Goal: Information Seeking & Learning: Learn about a topic

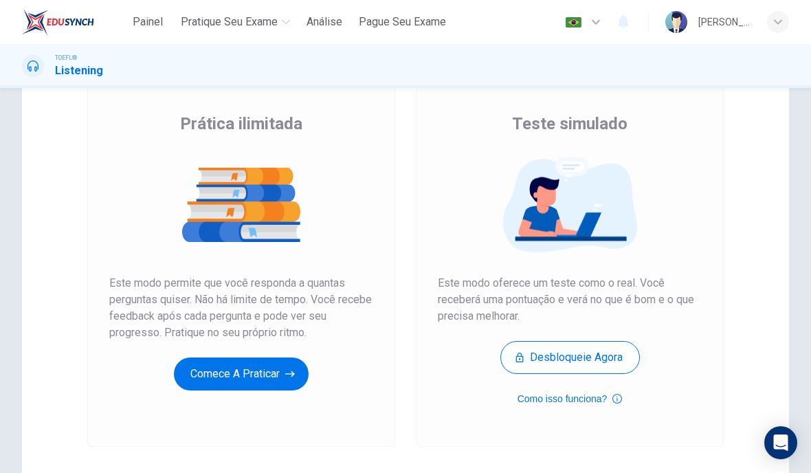
scroll to position [92, 0]
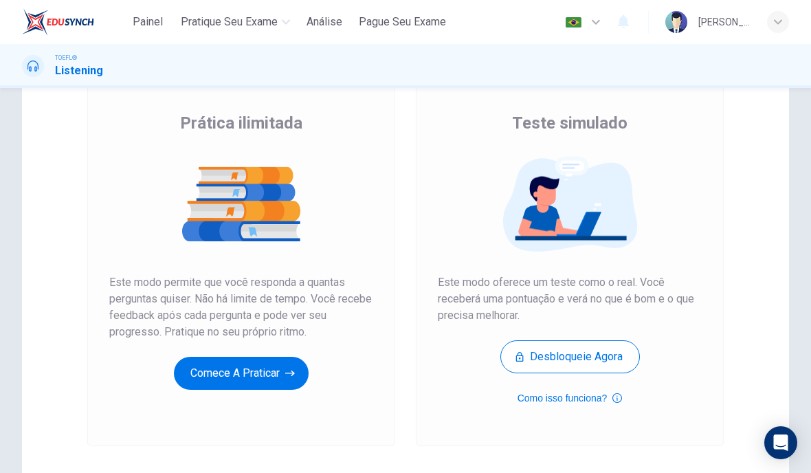
click at [214, 376] on button "Comece a praticar" at bounding box center [241, 373] width 135 height 33
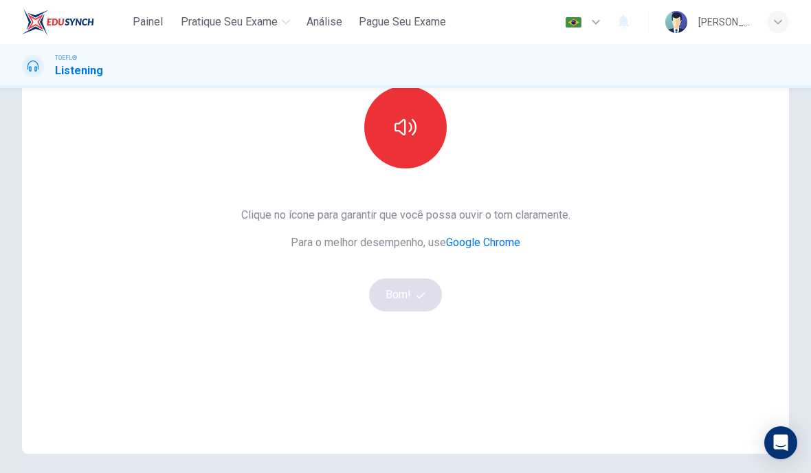
scroll to position [139, 0]
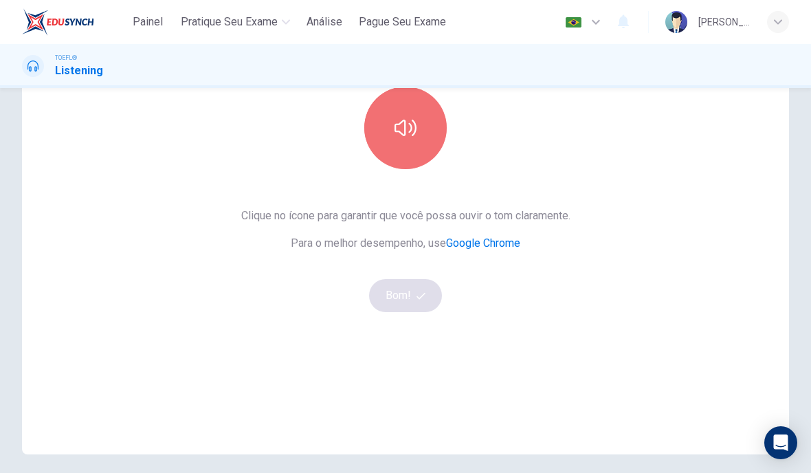
click at [414, 140] on button "button" at bounding box center [405, 128] width 82 height 82
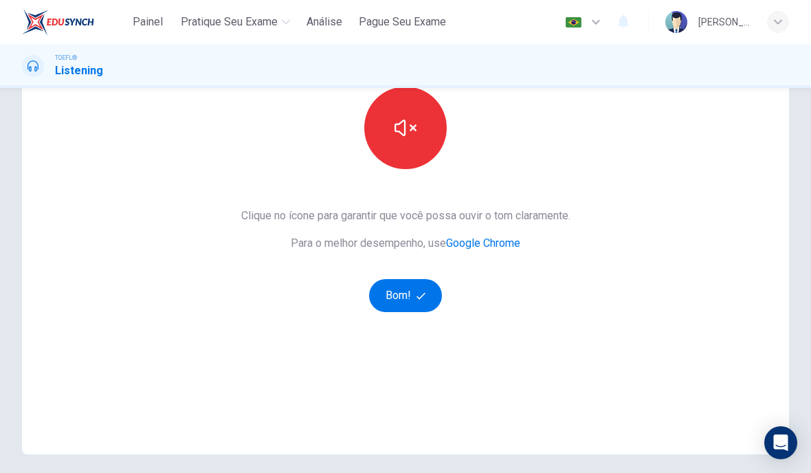
click at [422, 305] on button "Bom!" at bounding box center [406, 295] width 74 height 33
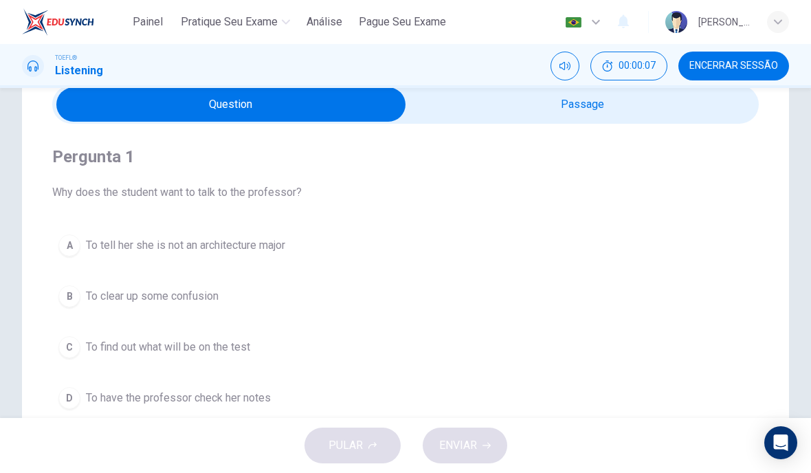
scroll to position [65, 0]
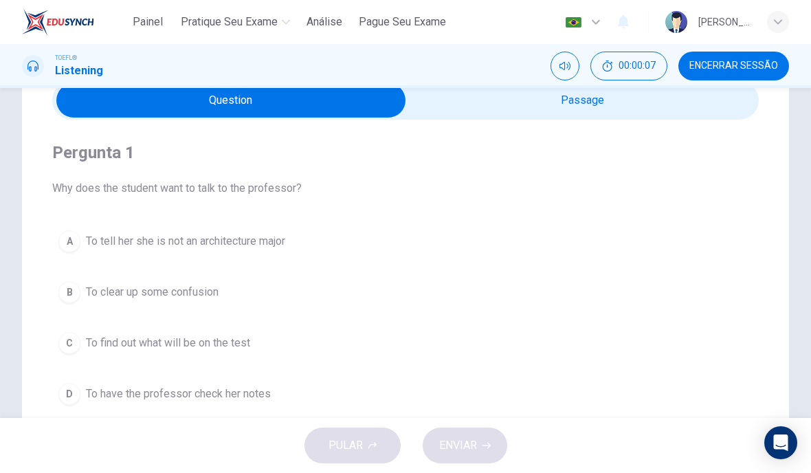
click at [647, 102] on input "checkbox" at bounding box center [231, 100] width 1060 height 34
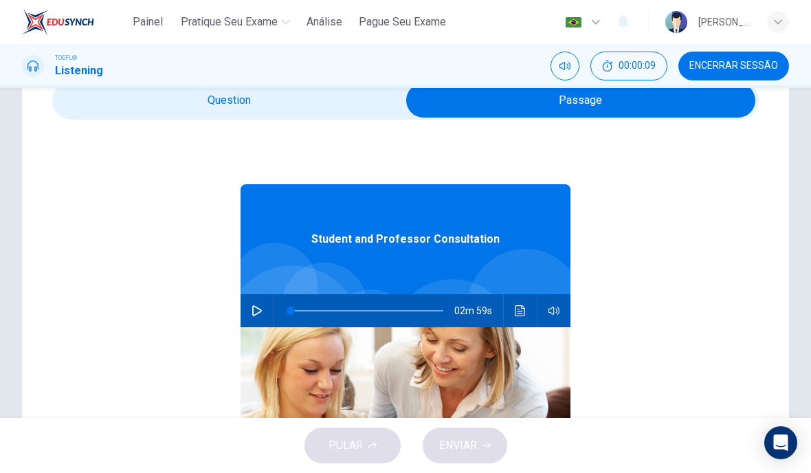
click at [316, 109] on input "checkbox" at bounding box center [581, 100] width 1060 height 34
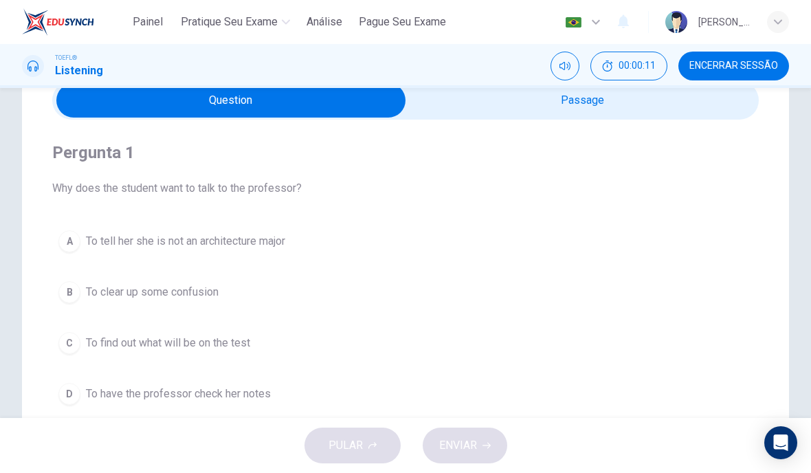
click at [650, 100] on input "checkbox" at bounding box center [231, 100] width 1060 height 34
checkbox input "true"
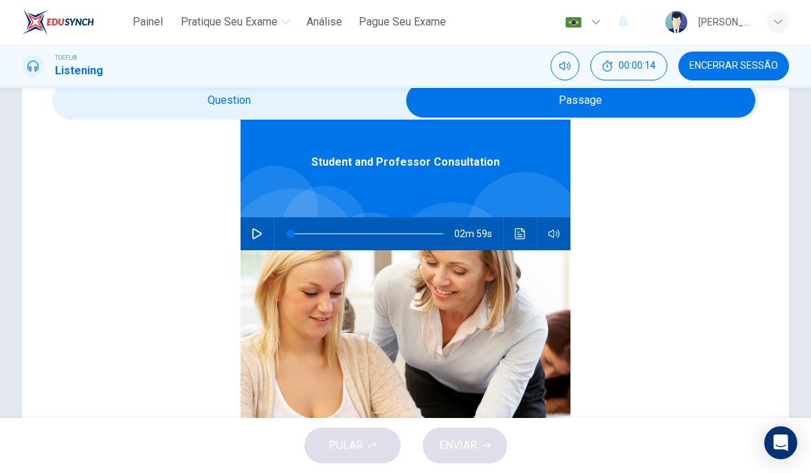
scroll to position [77, 0]
click at [730, 74] on button "Encerrar Sessão" at bounding box center [733, 66] width 111 height 29
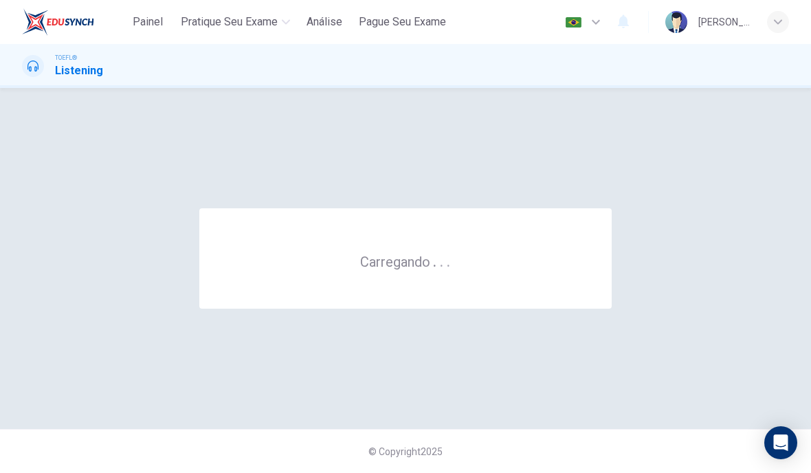
scroll to position [0, 0]
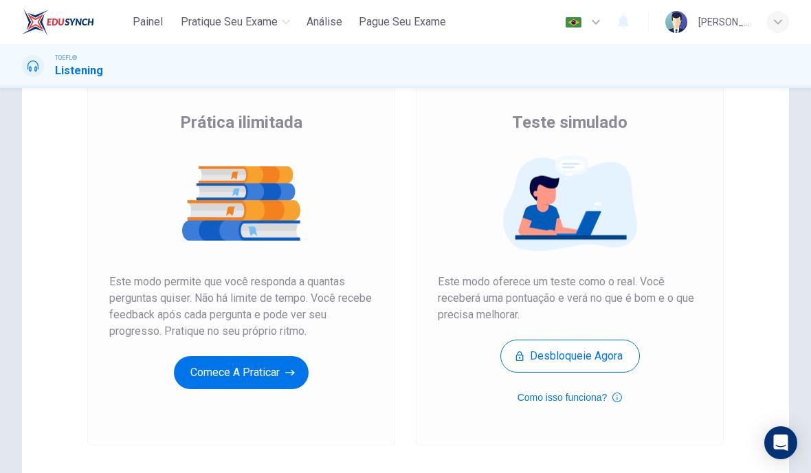
scroll to position [98, 0]
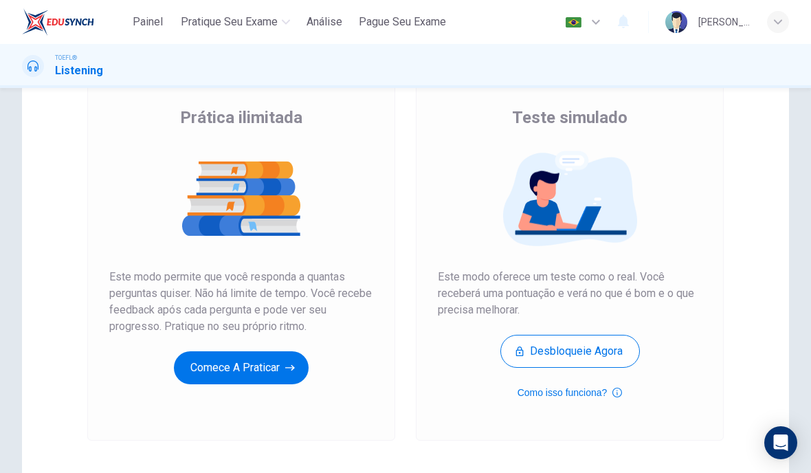
click at [282, 366] on button "Comece a praticar" at bounding box center [241, 367] width 135 height 33
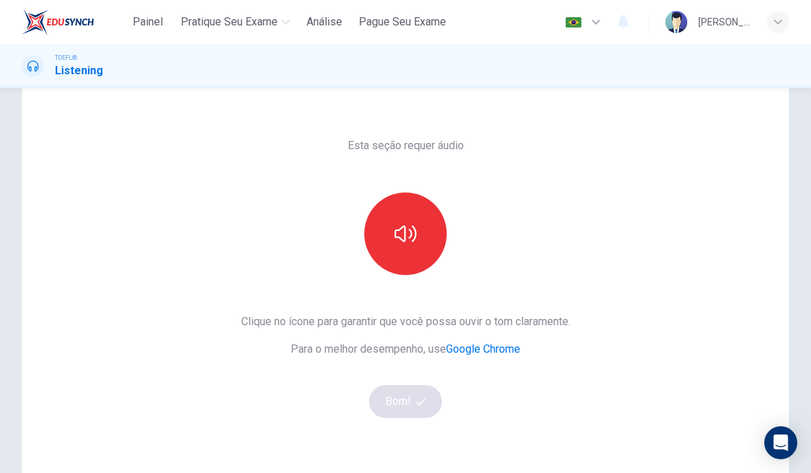
scroll to position [37, 0]
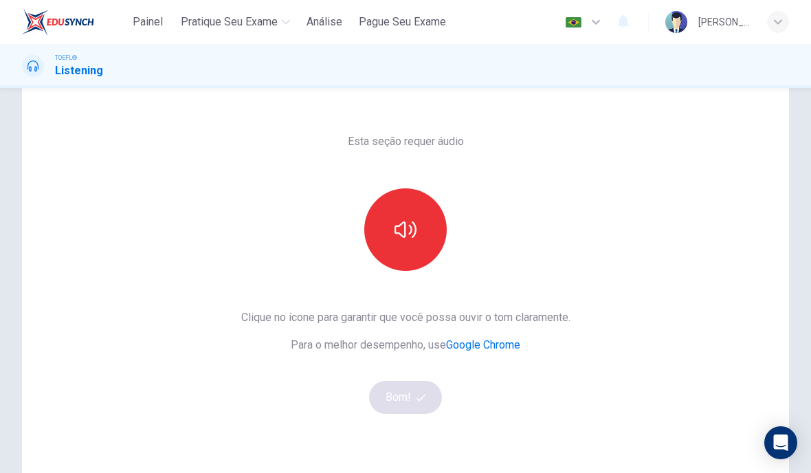
click at [378, 219] on button "button" at bounding box center [405, 229] width 82 height 82
click at [396, 232] on icon "button" at bounding box center [406, 229] width 22 height 16
click at [398, 244] on button "button" at bounding box center [405, 229] width 82 height 82
click at [397, 399] on button "Bom!" at bounding box center [406, 397] width 74 height 33
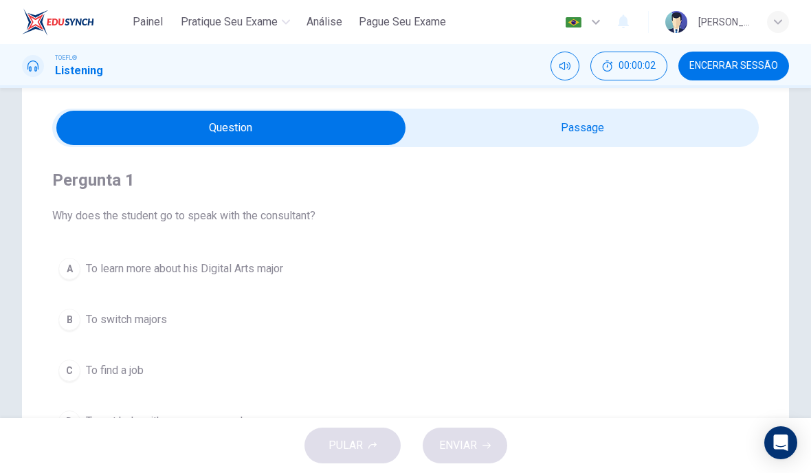
click at [595, 126] on input "checkbox" at bounding box center [231, 128] width 1060 height 34
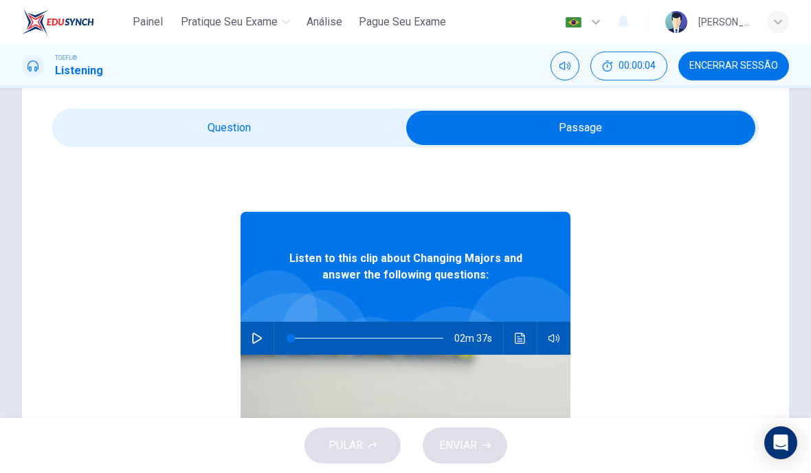
click at [312, 132] on input "checkbox" at bounding box center [581, 128] width 1060 height 34
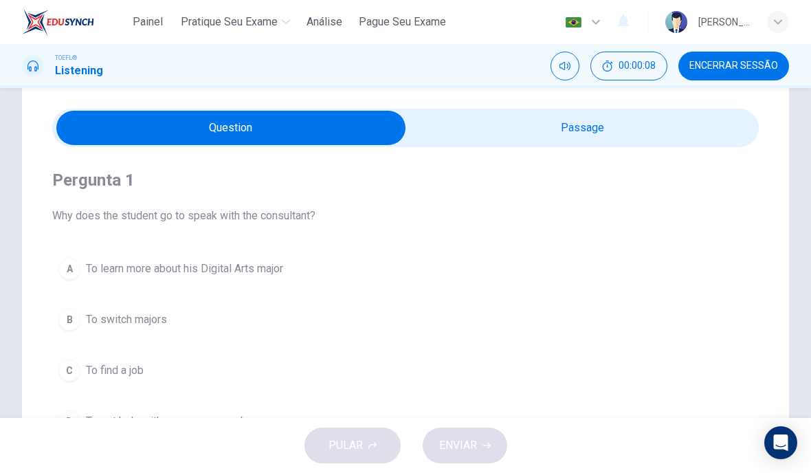
click at [610, 136] on input "checkbox" at bounding box center [231, 128] width 1060 height 34
checkbox input "true"
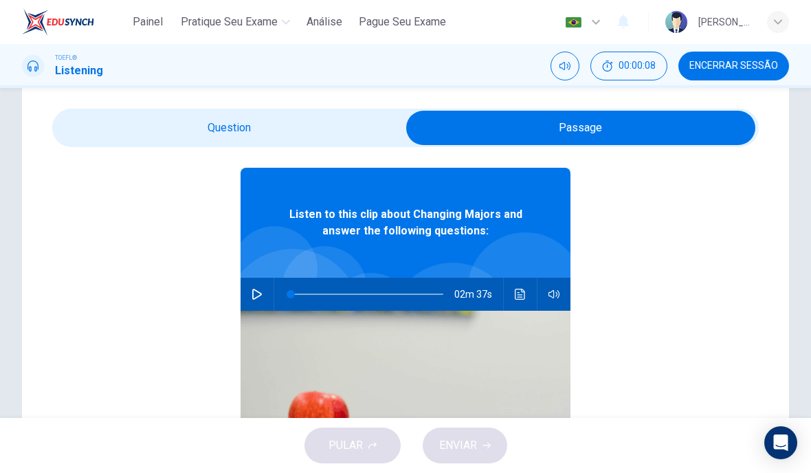
scroll to position [53, 0]
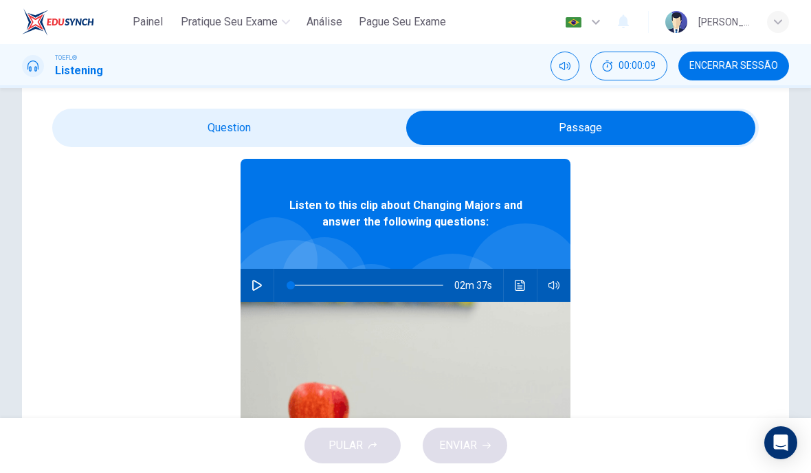
click at [256, 285] on icon "button" at bounding box center [257, 285] width 11 height 11
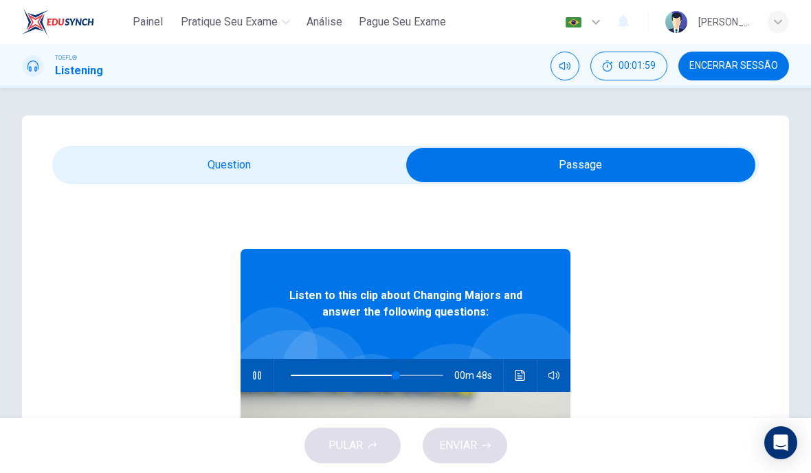
scroll to position [0, 0]
type input "70"
click at [382, 156] on input "checkbox" at bounding box center [581, 165] width 1060 height 34
checkbox input "false"
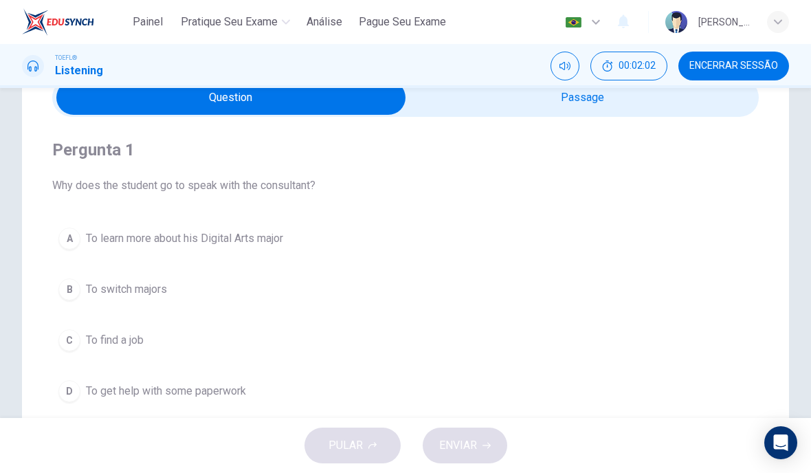
scroll to position [74, 0]
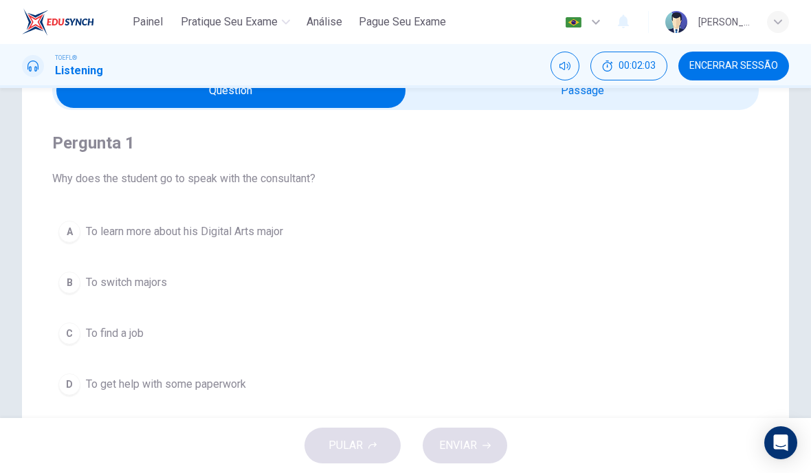
click at [67, 294] on button "B To switch majors" at bounding box center [405, 282] width 707 height 34
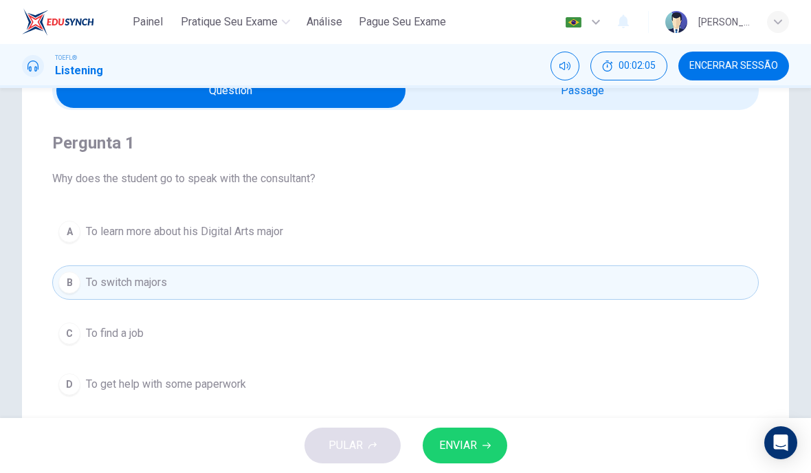
click at [470, 449] on span "ENVIAR" at bounding box center [458, 445] width 38 height 19
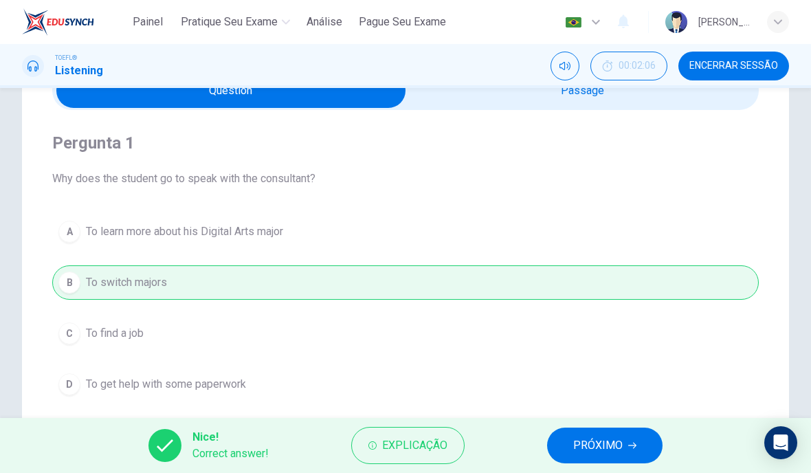
click at [593, 439] on span "PRÓXIMO" at bounding box center [597, 445] width 49 height 19
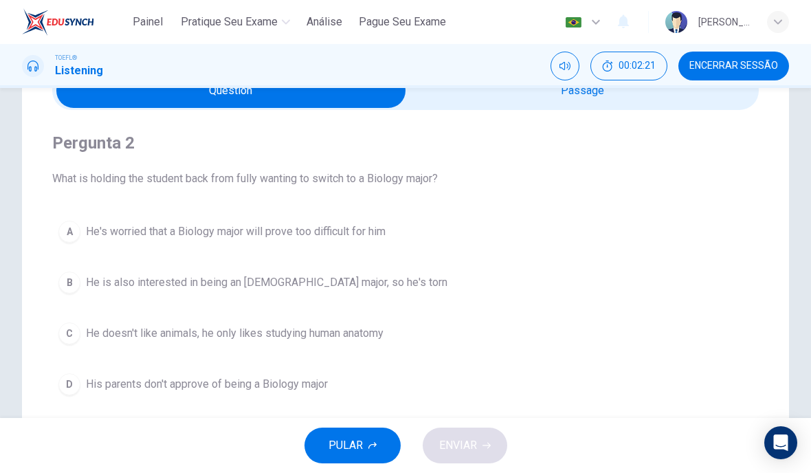
type input "87"
click at [583, 100] on input "checkbox" at bounding box center [231, 91] width 1060 height 34
checkbox input "true"
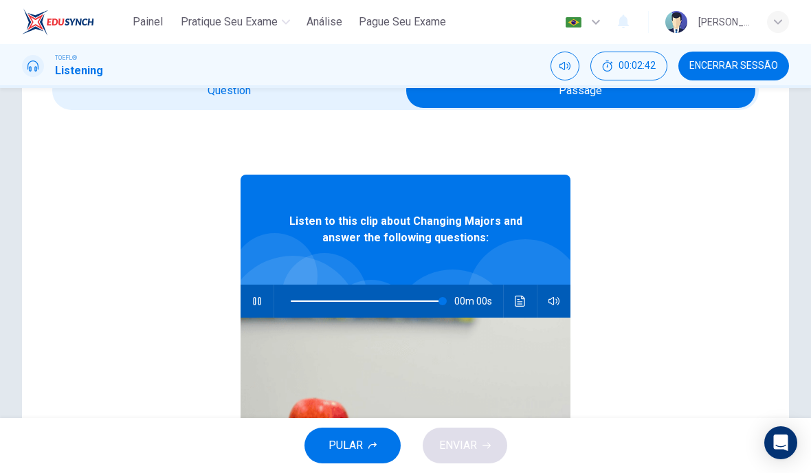
type input "0"
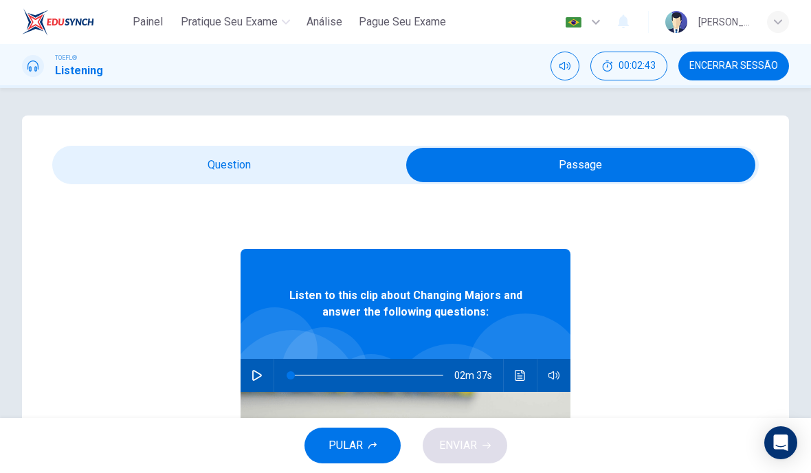
scroll to position [-1, 0]
click at [298, 155] on input "checkbox" at bounding box center [581, 165] width 1060 height 34
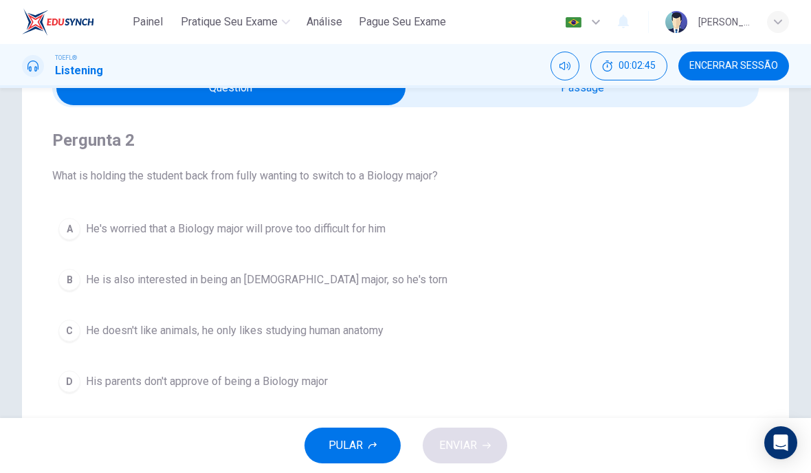
scroll to position [87, 0]
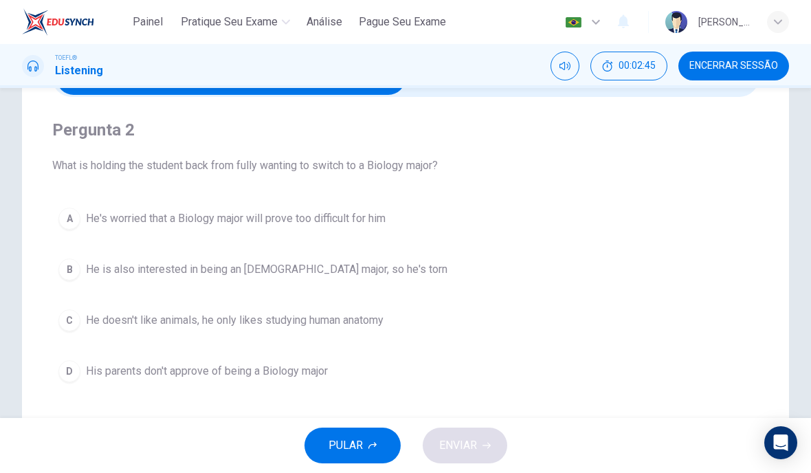
click at [375, 223] on span "He's worried that a Biology major will prove too difficult for him" at bounding box center [236, 218] width 300 height 16
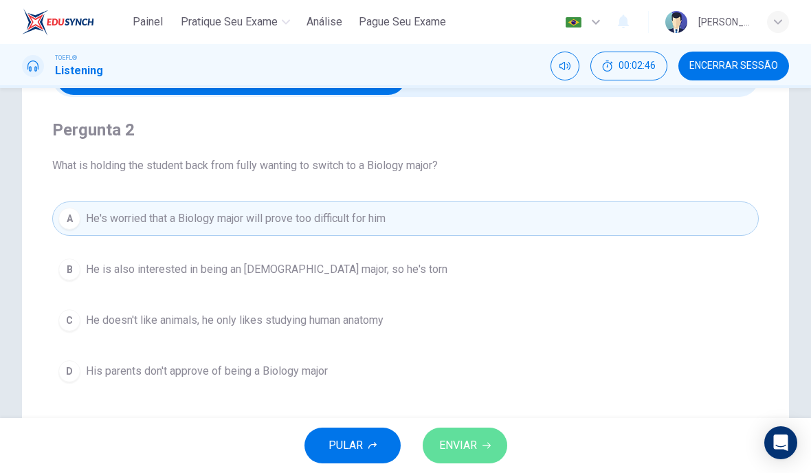
click at [471, 441] on span "ENVIAR" at bounding box center [458, 445] width 38 height 19
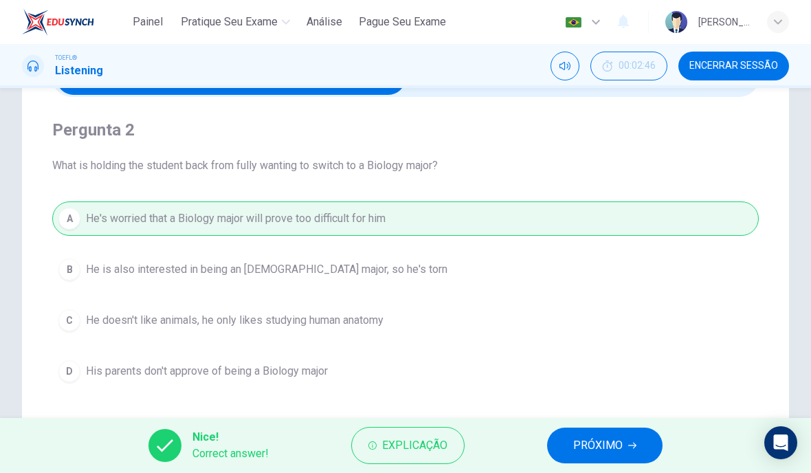
click at [587, 440] on span "PRÓXIMO" at bounding box center [597, 445] width 49 height 19
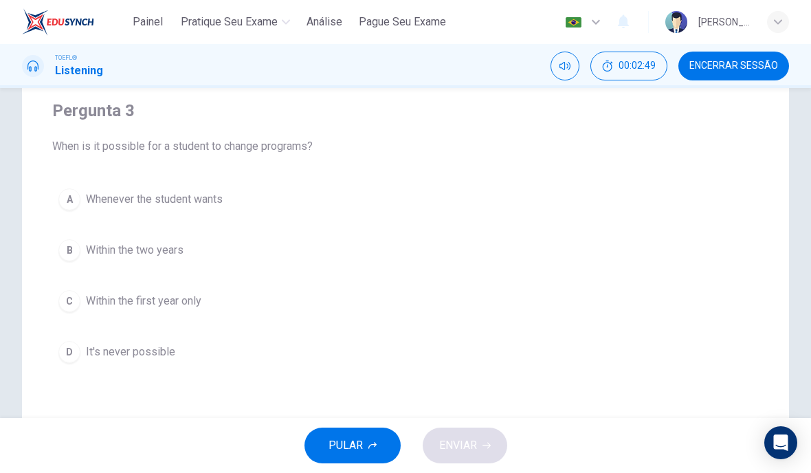
scroll to position [109, 0]
click at [186, 296] on span "Within the first year only" at bounding box center [143, 299] width 115 height 16
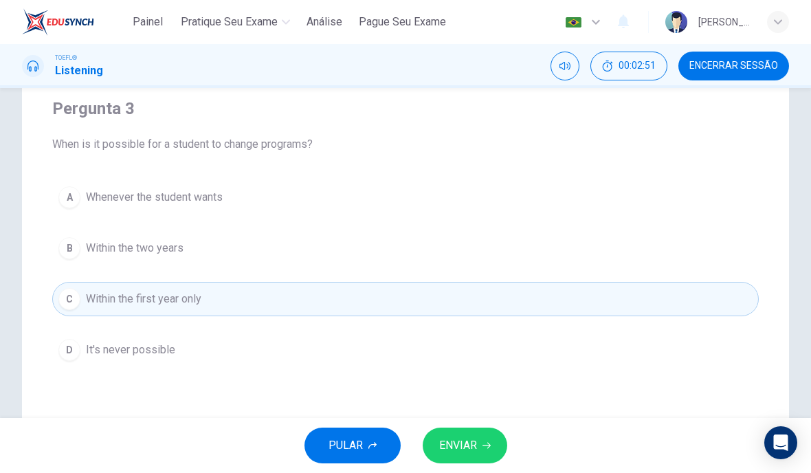
click at [472, 438] on span "ENVIAR" at bounding box center [458, 445] width 38 height 19
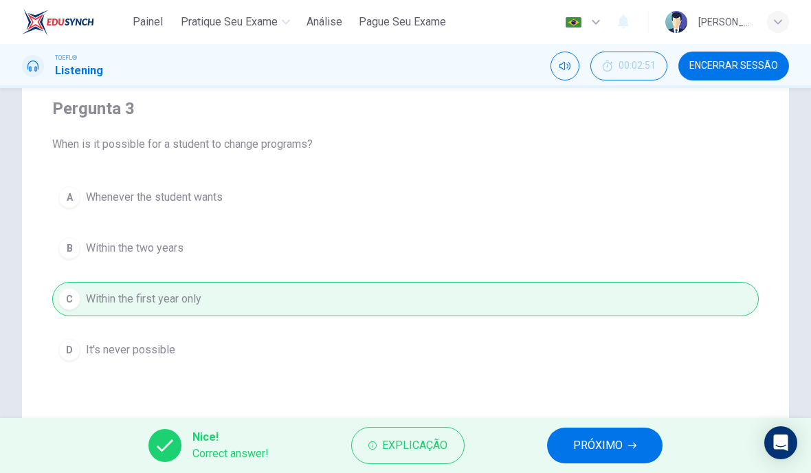
click at [581, 438] on span "PRÓXIMO" at bounding box center [597, 445] width 49 height 19
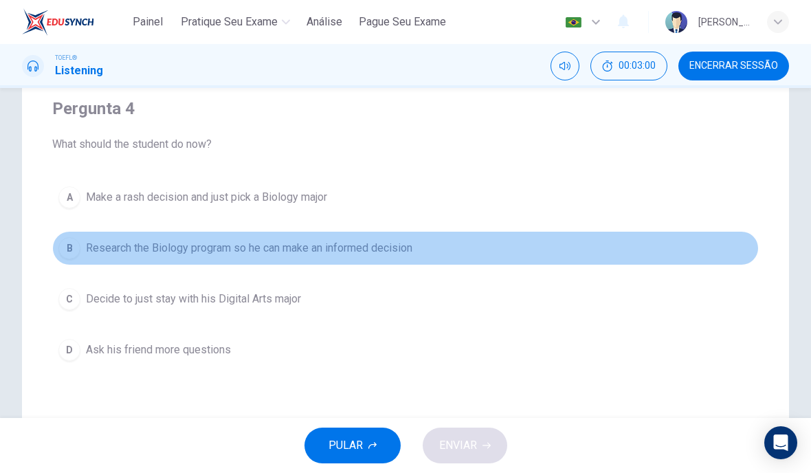
click at [419, 242] on button "B Research the Biology program so he can make an informed decision" at bounding box center [405, 248] width 707 height 34
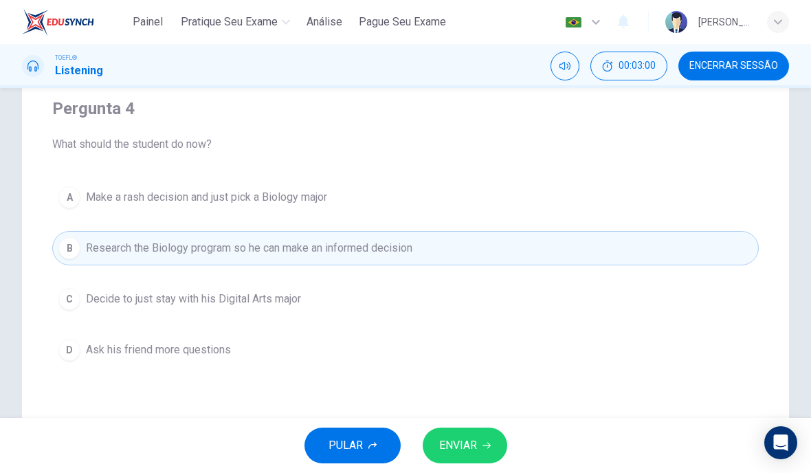
click at [477, 439] on button "ENVIAR" at bounding box center [465, 446] width 85 height 36
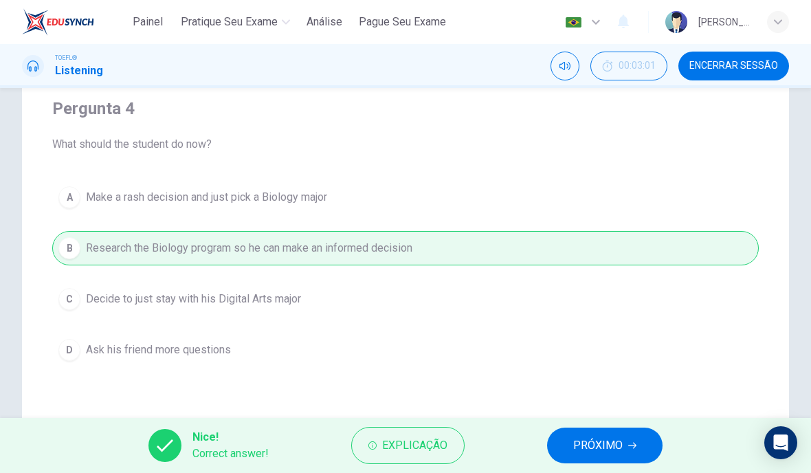
click at [581, 434] on button "PRÓXIMO" at bounding box center [604, 446] width 115 height 36
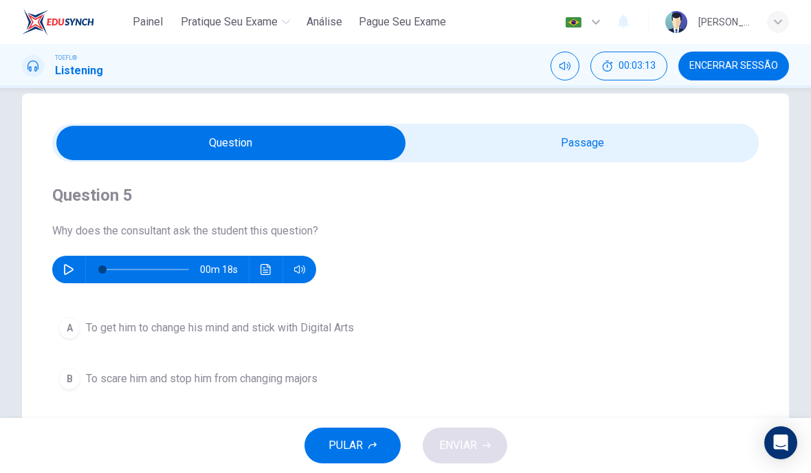
scroll to position [23, 0]
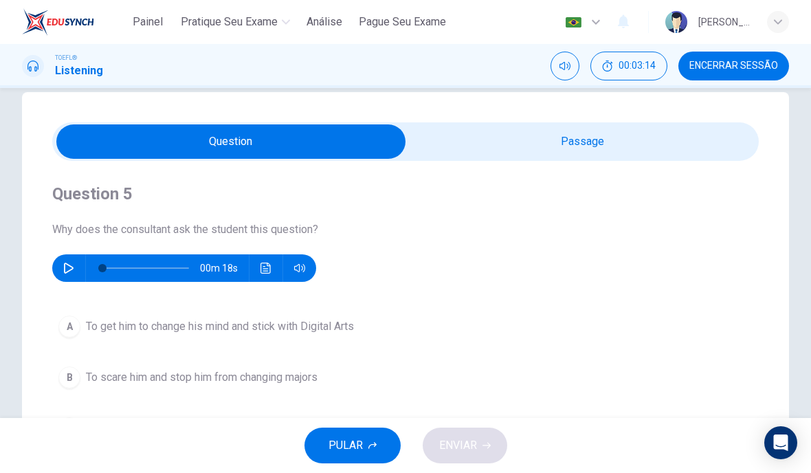
click at [511, 133] on input "checkbox" at bounding box center [231, 141] width 1060 height 34
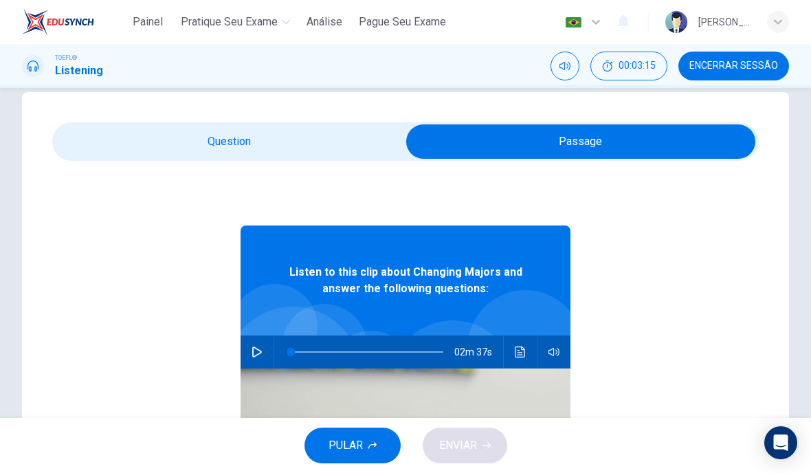
click at [141, 135] on input "checkbox" at bounding box center [581, 141] width 1060 height 34
checkbox input "false"
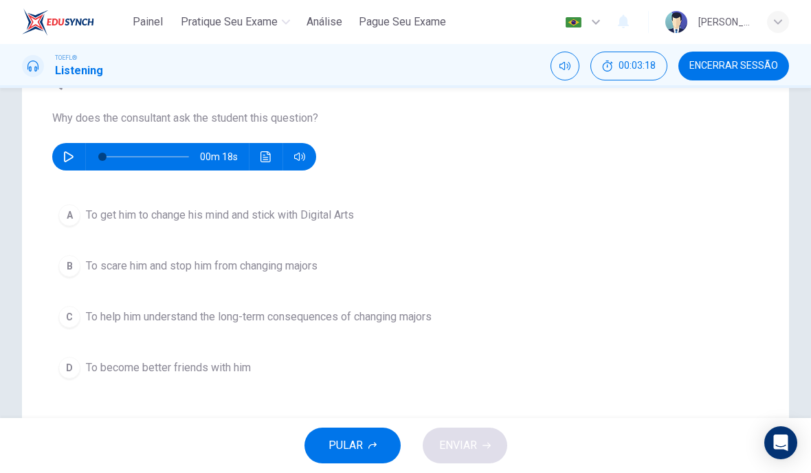
scroll to position [146, 0]
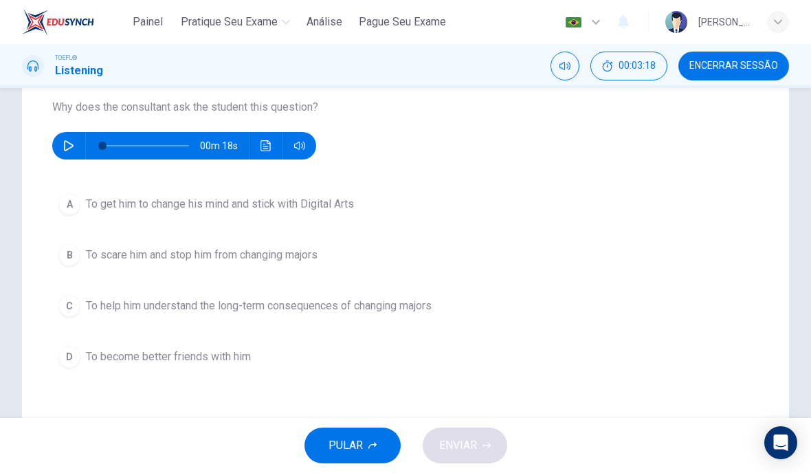
click at [74, 148] on button "button" at bounding box center [69, 145] width 22 height 27
type input "0"
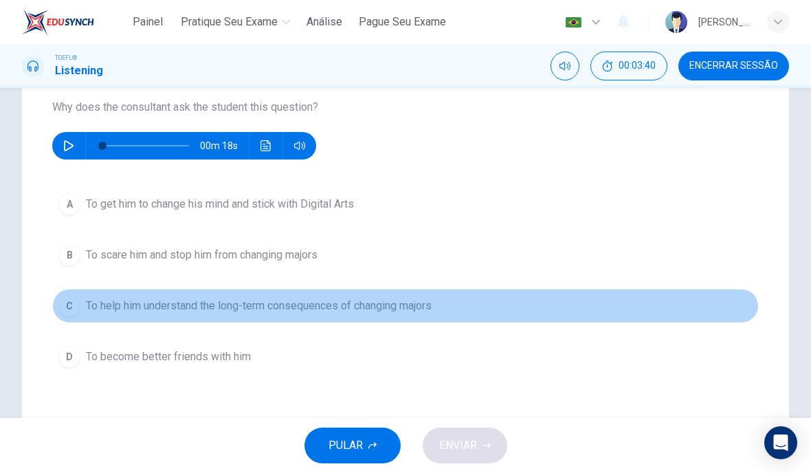
click at [74, 303] on div "C" at bounding box center [69, 306] width 22 height 22
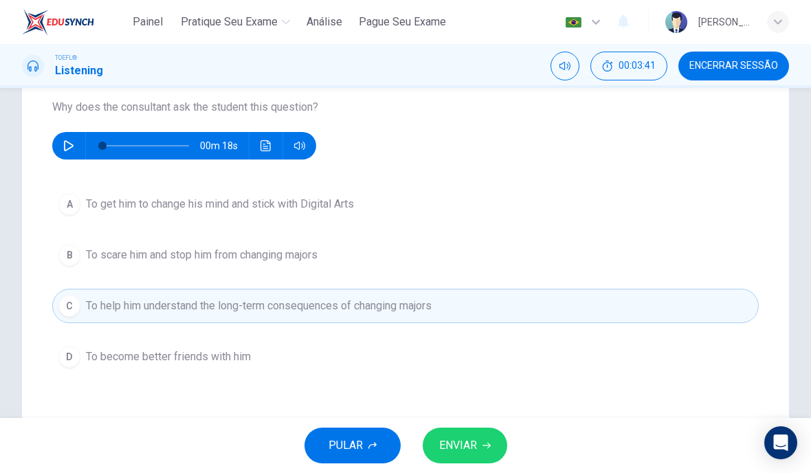
click at [434, 443] on button "ENVIAR" at bounding box center [465, 446] width 85 height 36
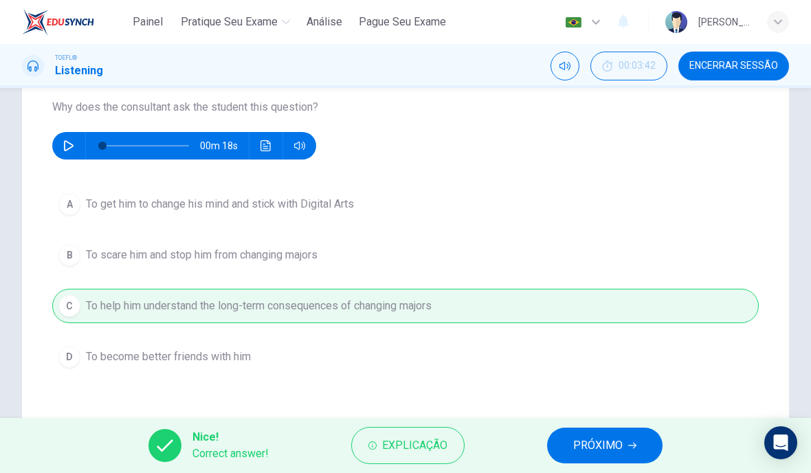
click at [595, 443] on span "PRÓXIMO" at bounding box center [597, 445] width 49 height 19
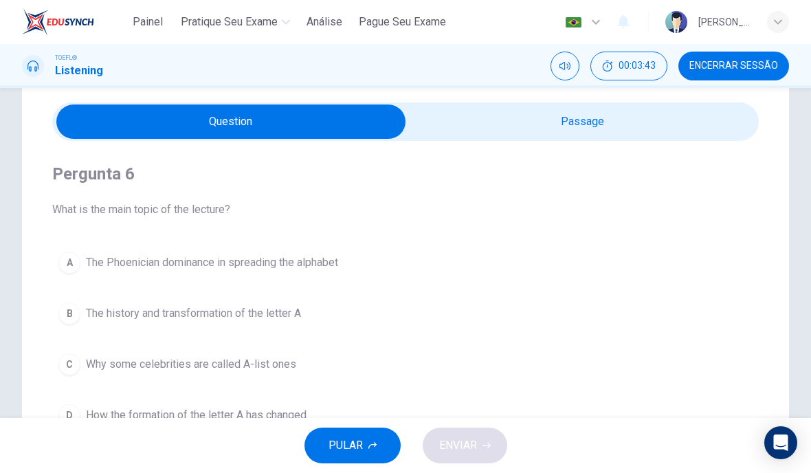
scroll to position [47, 0]
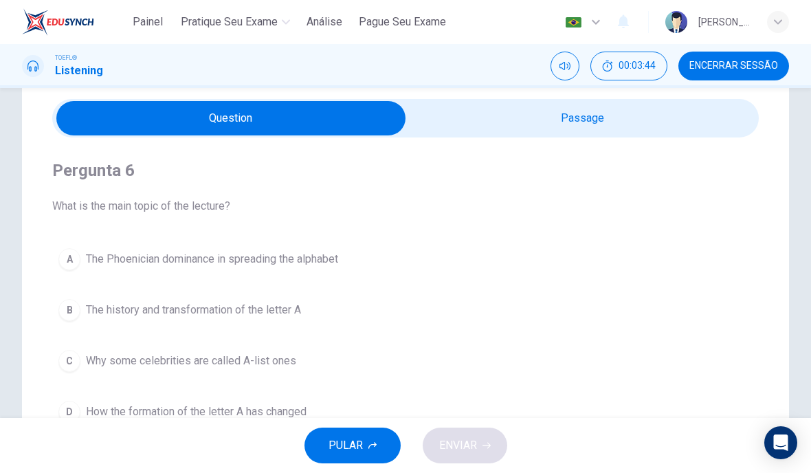
click at [547, 135] on input "checkbox" at bounding box center [231, 118] width 1060 height 34
checkbox input "true"
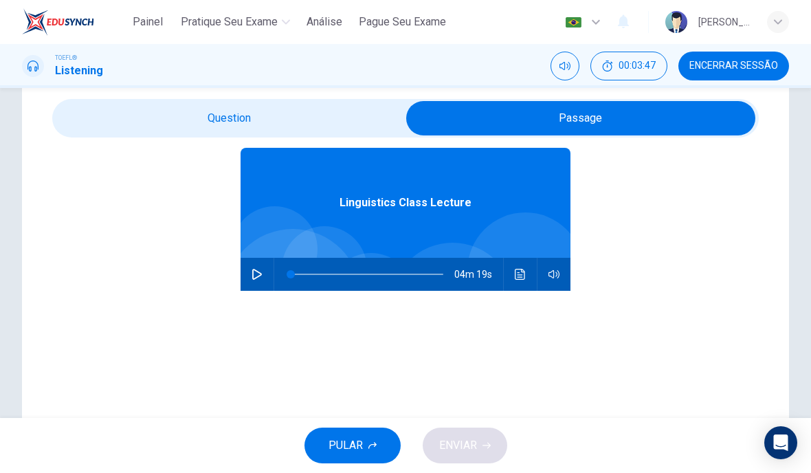
scroll to position [56, 0]
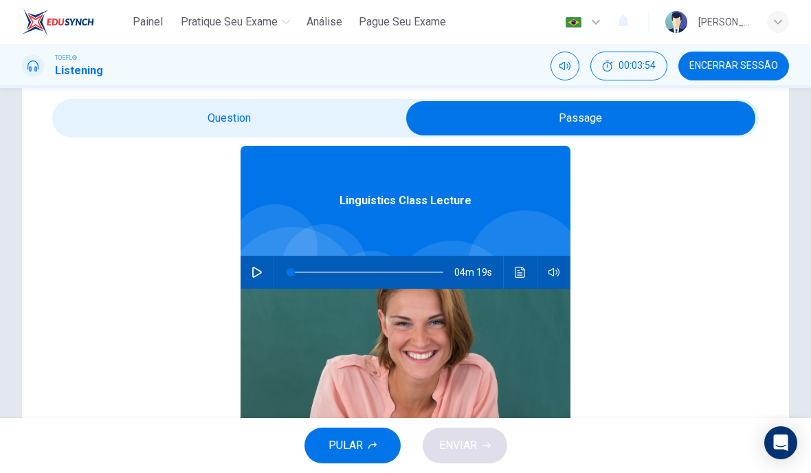
click at [522, 268] on icon "Clique para ver a transcrição do áudio" at bounding box center [520, 272] width 10 height 11
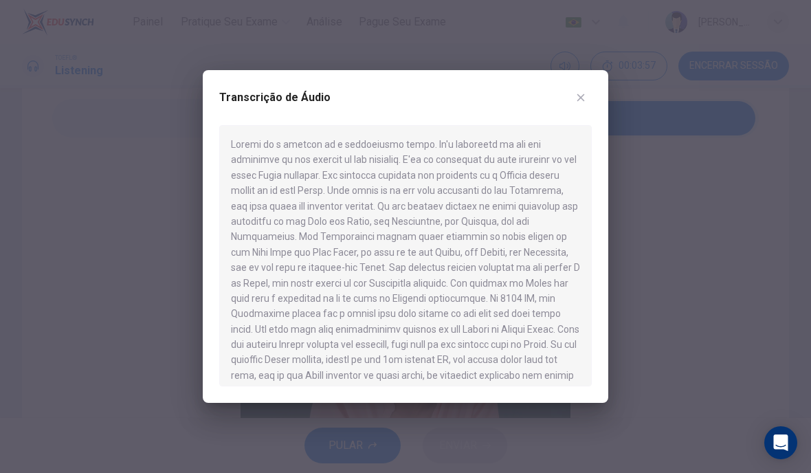
click at [579, 93] on icon "button" at bounding box center [580, 97] width 11 height 11
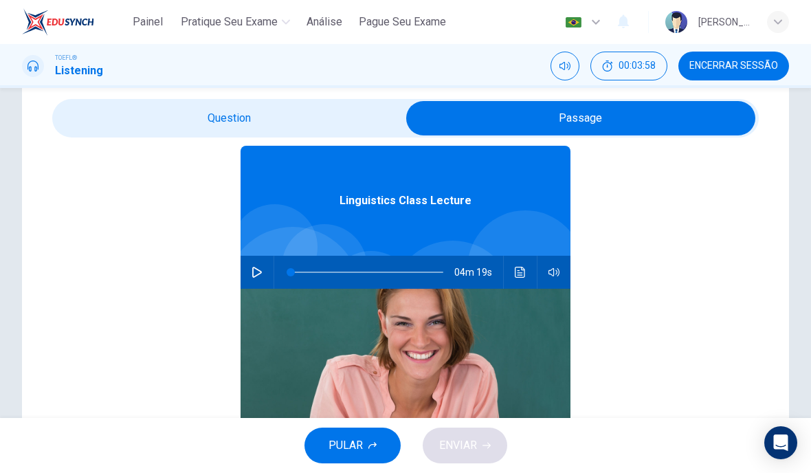
click at [254, 273] on icon "button" at bounding box center [257, 272] width 11 height 11
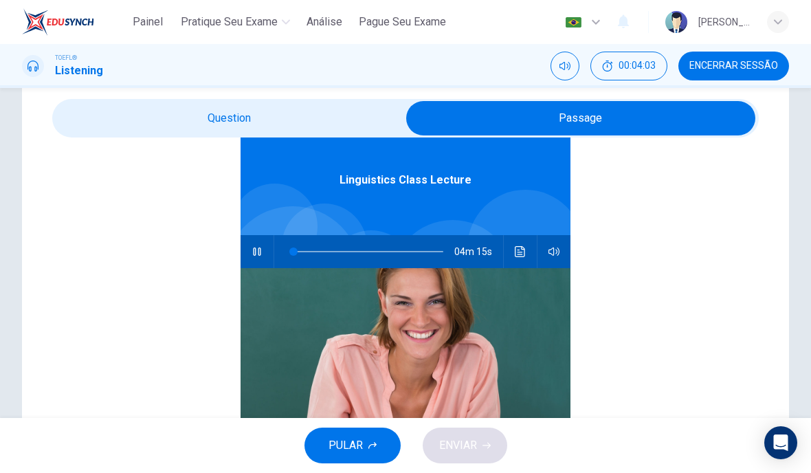
scroll to position [77, 0]
type input "30"
click at [294, 102] on input "checkbox" at bounding box center [581, 118] width 1060 height 34
checkbox input "false"
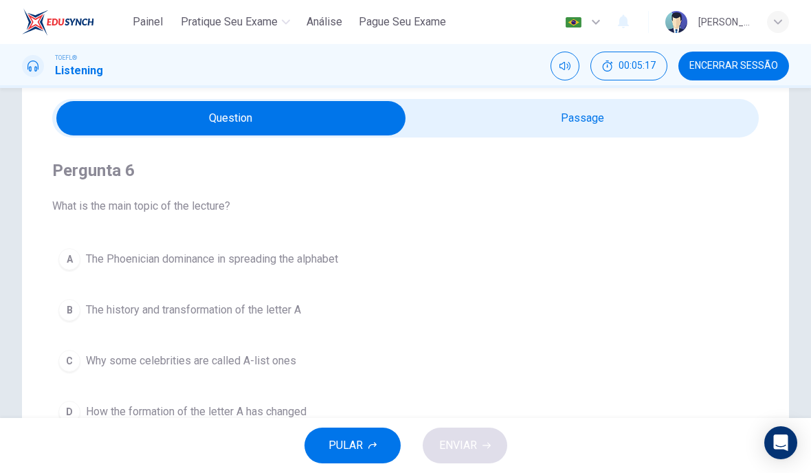
scroll to position [0, 0]
type input "31"
click at [599, 118] on input "checkbox" at bounding box center [231, 118] width 1060 height 34
checkbox input "true"
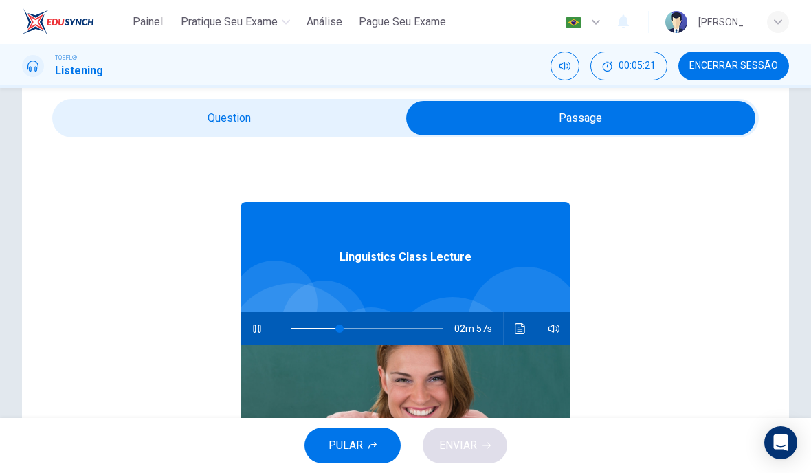
click at [256, 322] on button "button" at bounding box center [257, 328] width 22 height 33
type input "32"
click at [366, 115] on input "checkbox" at bounding box center [581, 118] width 1060 height 34
checkbox input "false"
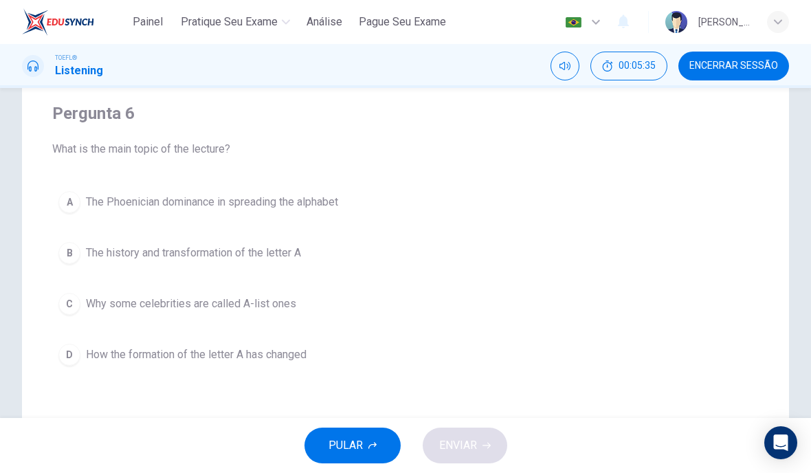
scroll to position [103, 0]
click at [69, 204] on div "A" at bounding box center [69, 203] width 22 height 22
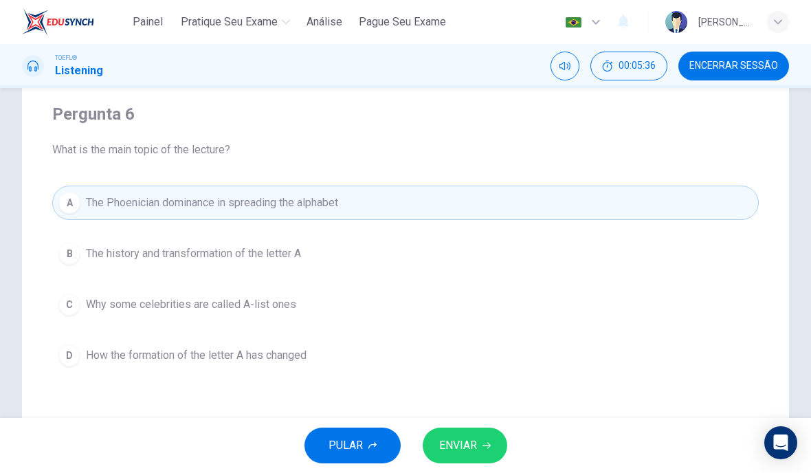
click at [472, 441] on span "ENVIAR" at bounding box center [458, 445] width 38 height 19
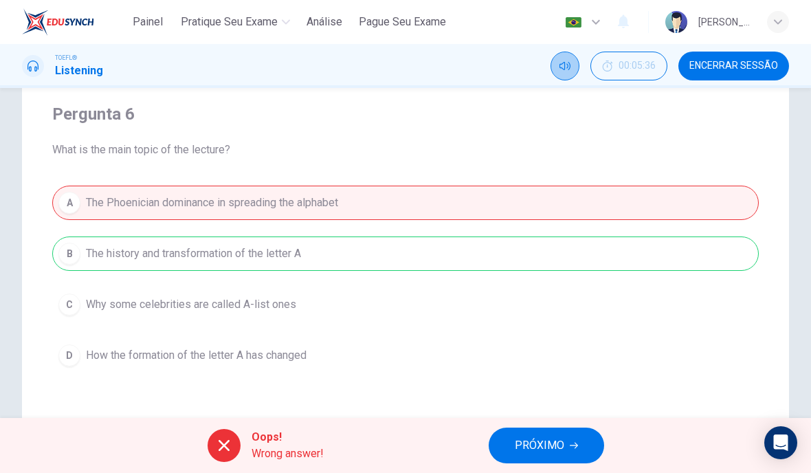
click at [574, 59] on button "Silenciar" at bounding box center [565, 66] width 29 height 29
click at [563, 66] on icon "Desilenciar" at bounding box center [565, 66] width 11 height 8
